Goal: Transaction & Acquisition: Purchase product/service

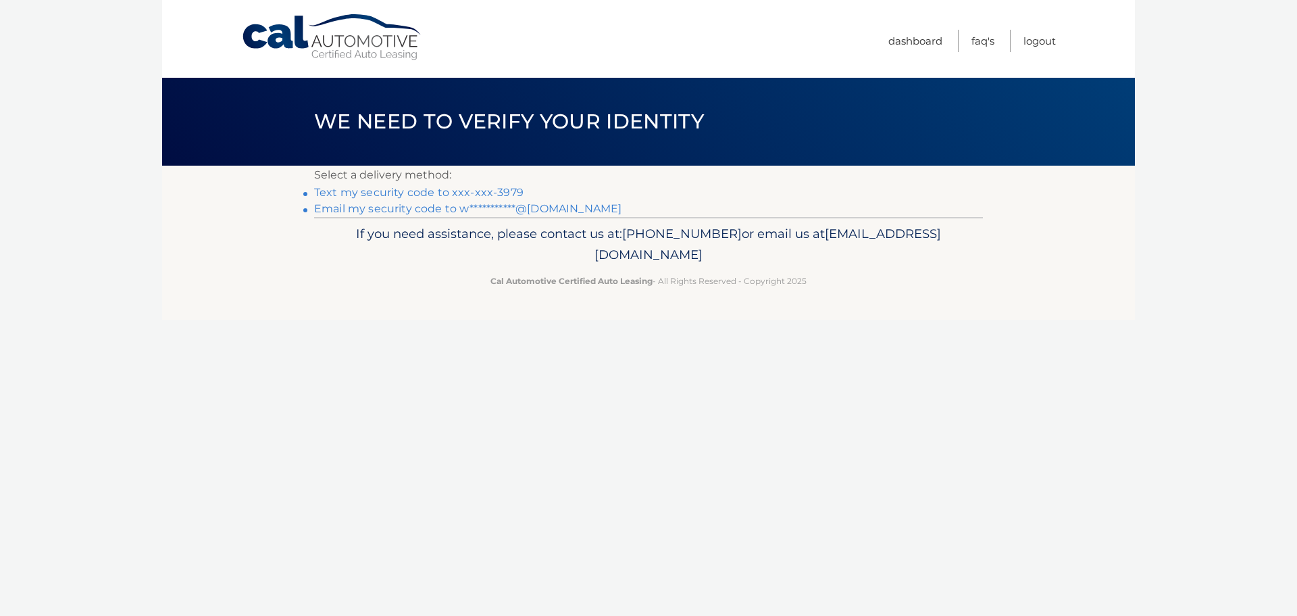
click at [378, 192] on link "Text my security code to xxx-xxx-3979" at bounding box center [418, 192] width 209 height 13
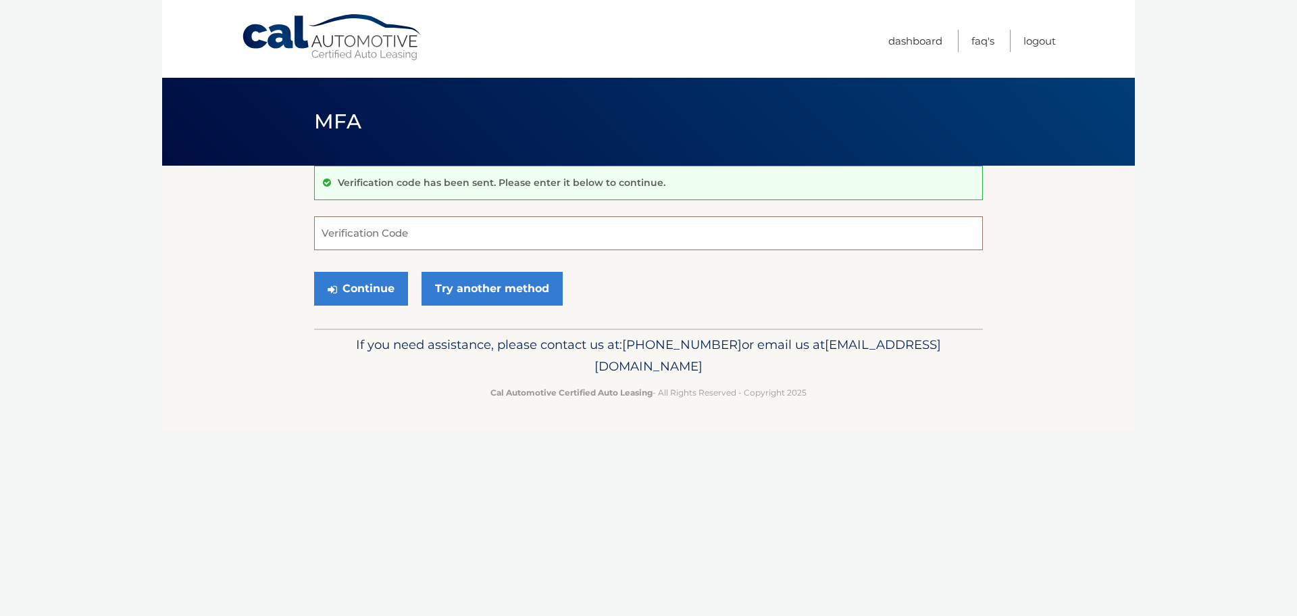
click at [343, 234] on input "Verification Code" at bounding box center [648, 233] width 669 height 34
type input "703914"
click at [355, 290] on button "Continue" at bounding box center [361, 289] width 94 height 34
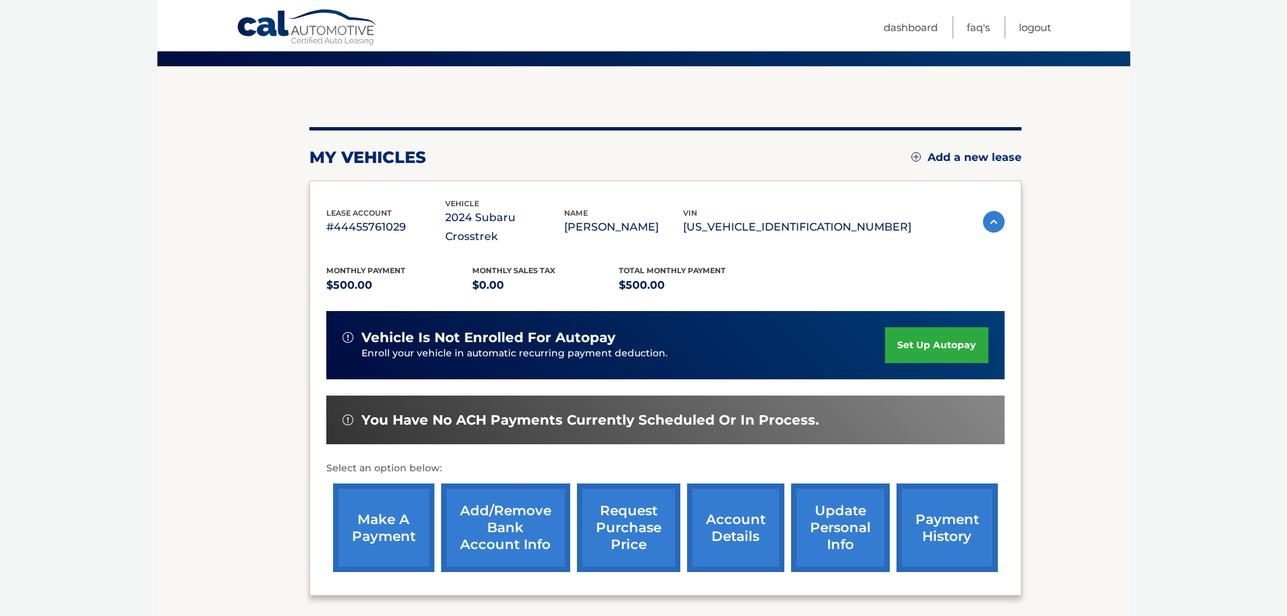
scroll to position [203, 0]
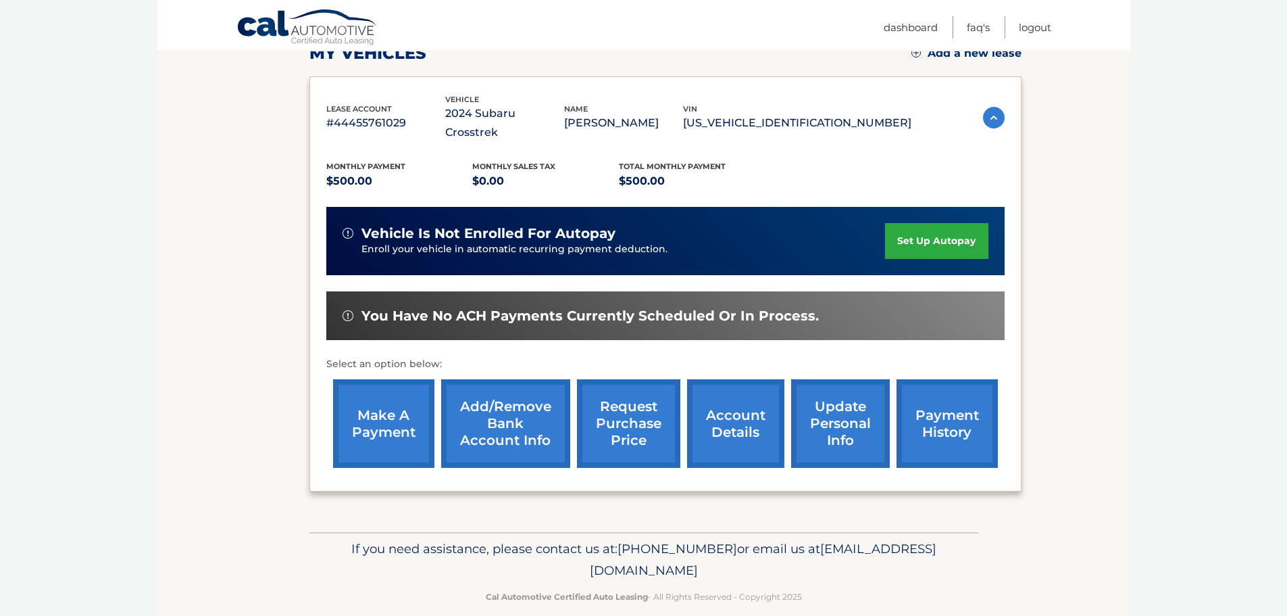
click at [376, 397] on link "make a payment" at bounding box center [383, 423] width 101 height 89
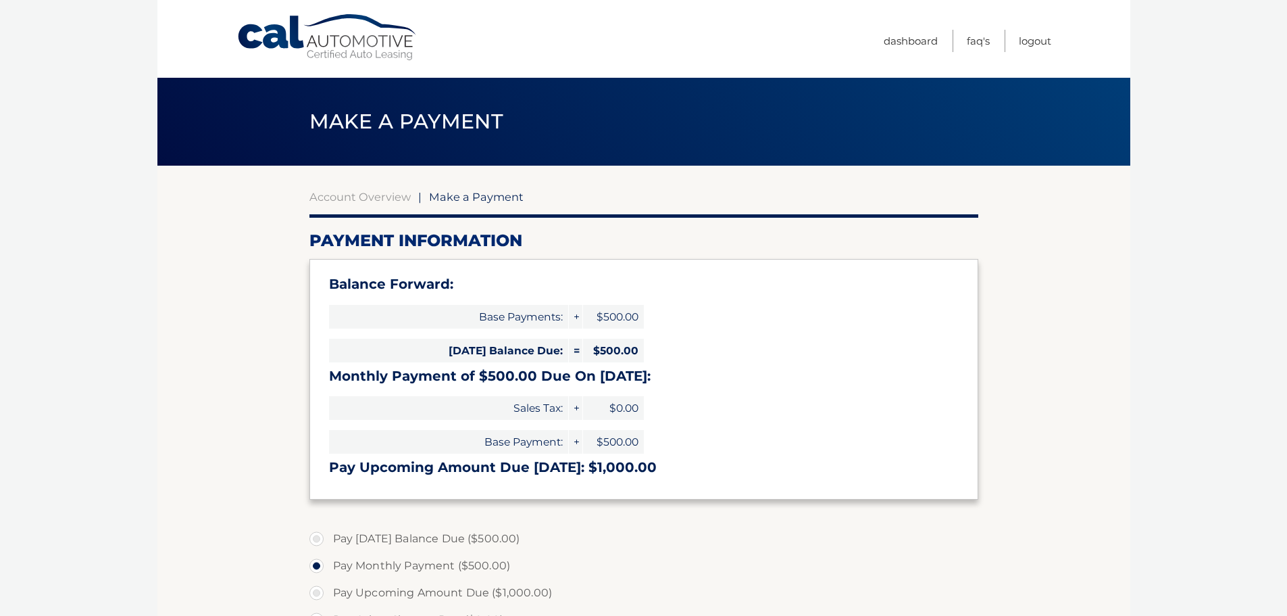
select select "Yzk5NmFmN2EtYzU2NS00YTRmLWFjMjctMzdjMDIyZmVmMjMw"
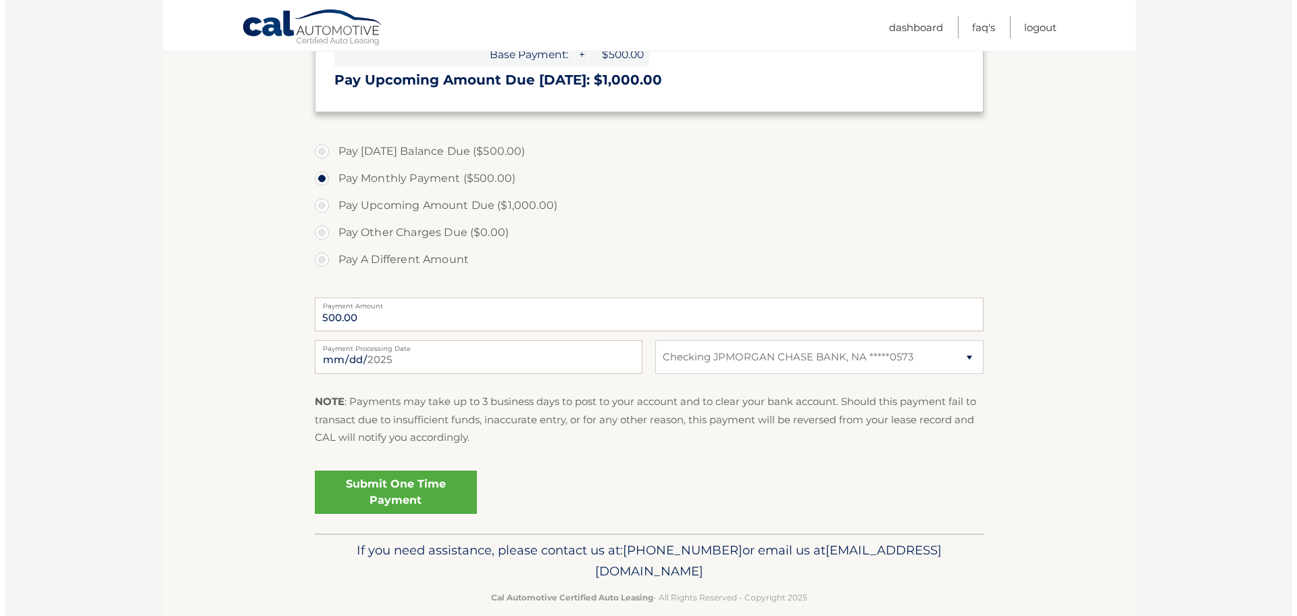
scroll to position [388, 0]
click at [364, 512] on link "Submit One Time Payment" at bounding box center [390, 491] width 162 height 43
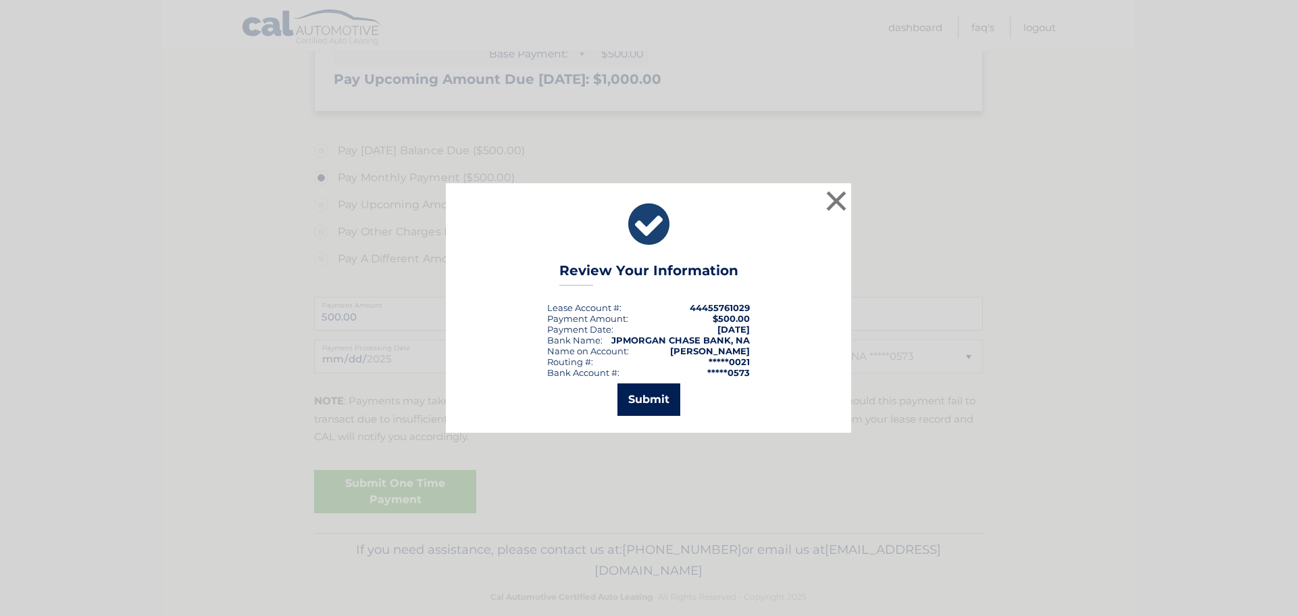
click at [643, 413] on button "Submit" at bounding box center [649, 399] width 63 height 32
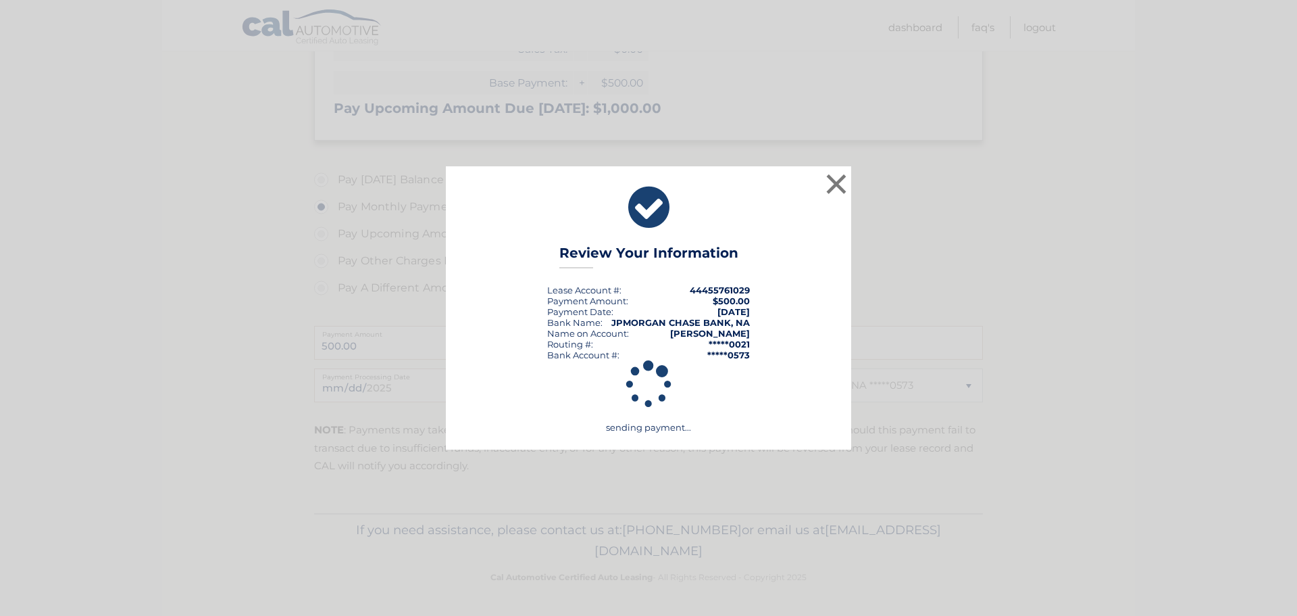
scroll to position [359, 0]
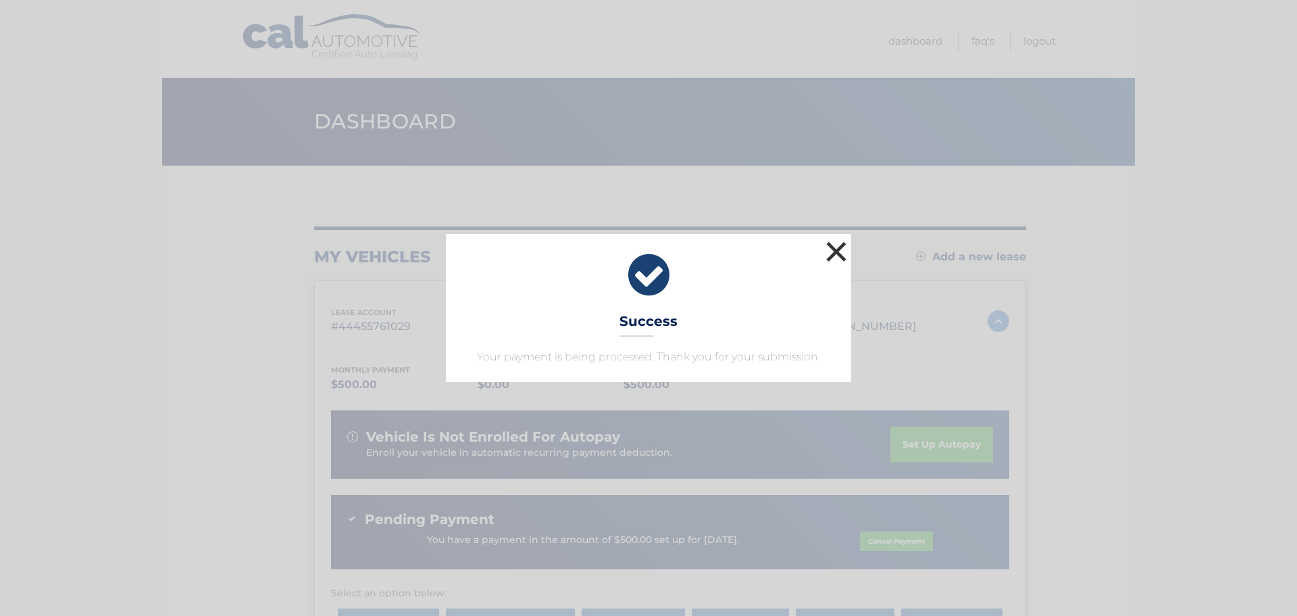
click at [834, 253] on button "×" at bounding box center [836, 251] width 27 height 27
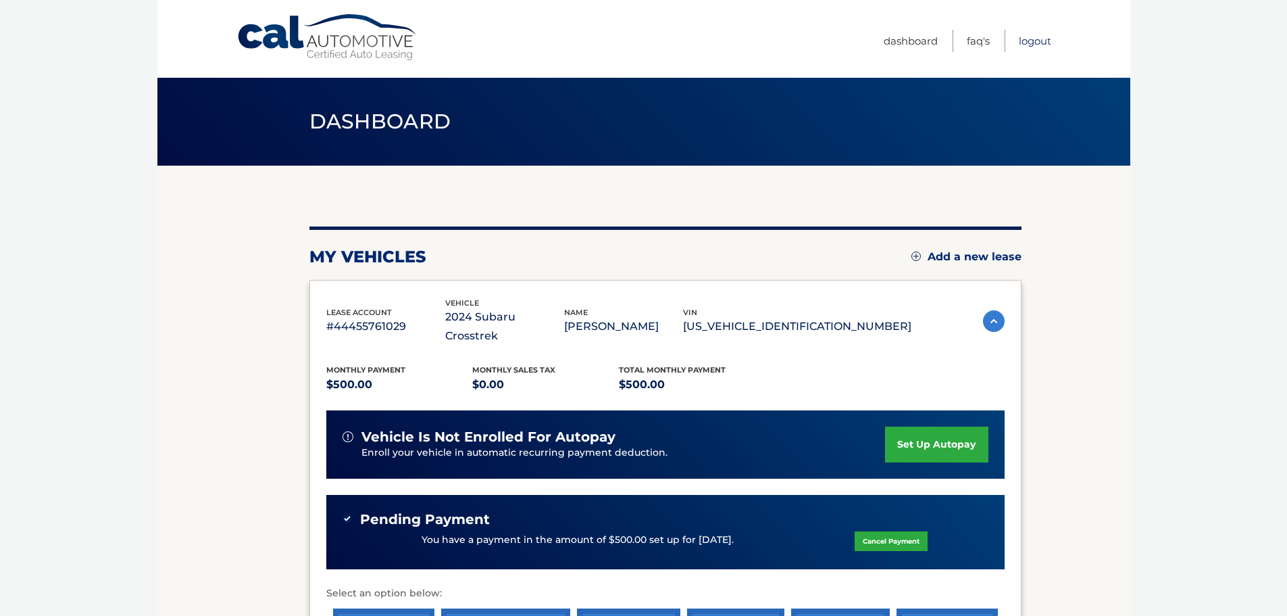
click at [1026, 45] on link "Logout" at bounding box center [1035, 41] width 32 height 22
